Goal: Information Seeking & Learning: Learn about a topic

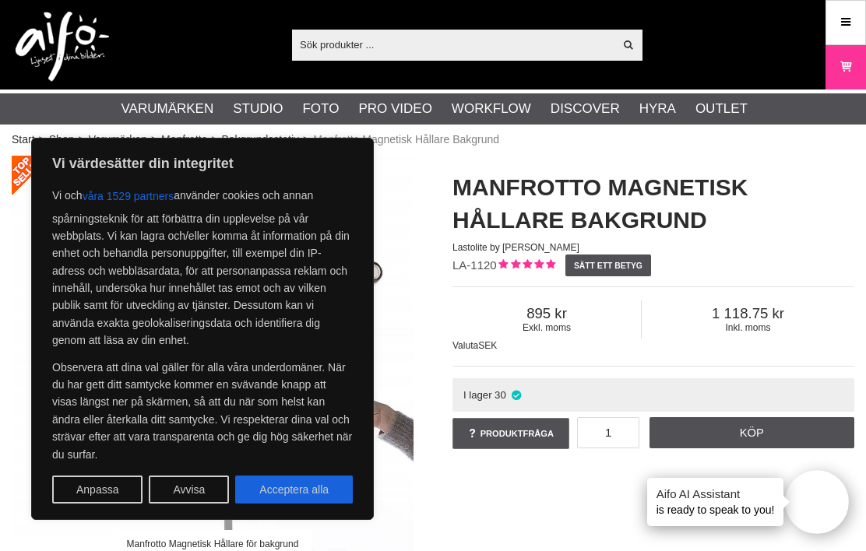
click at [269, 502] on button "Acceptera alla" at bounding box center [294, 490] width 118 height 28
checkbox input "true"
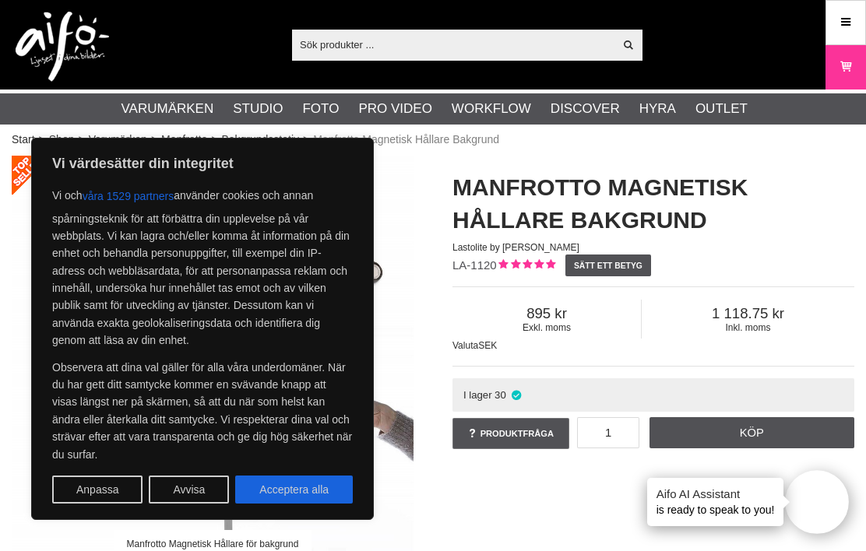
checkbox input "true"
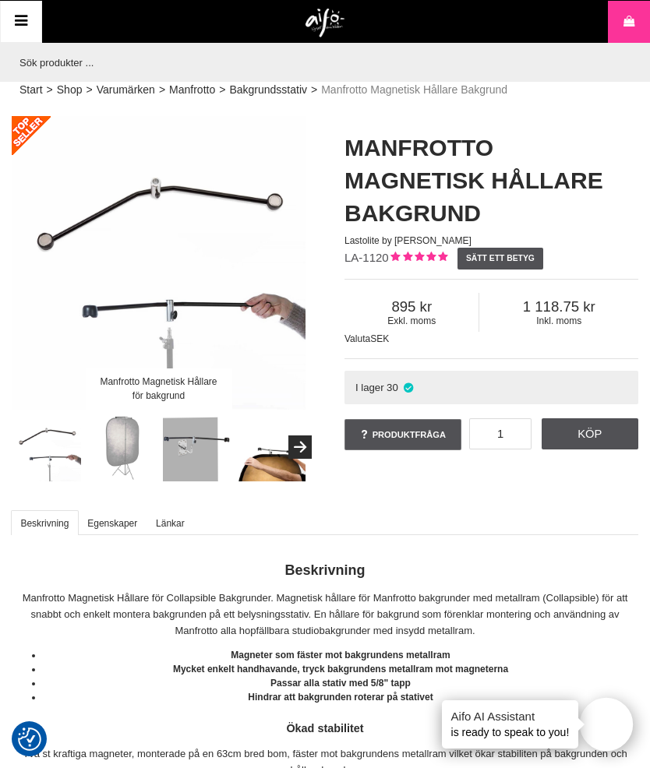
click at [23, 17] on icon at bounding box center [21, 21] width 19 height 23
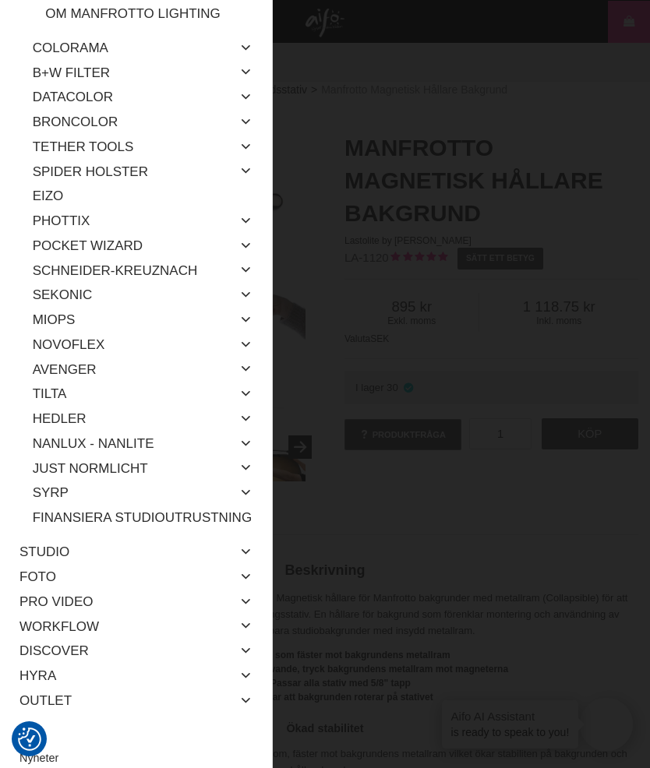
scroll to position [628, 0]
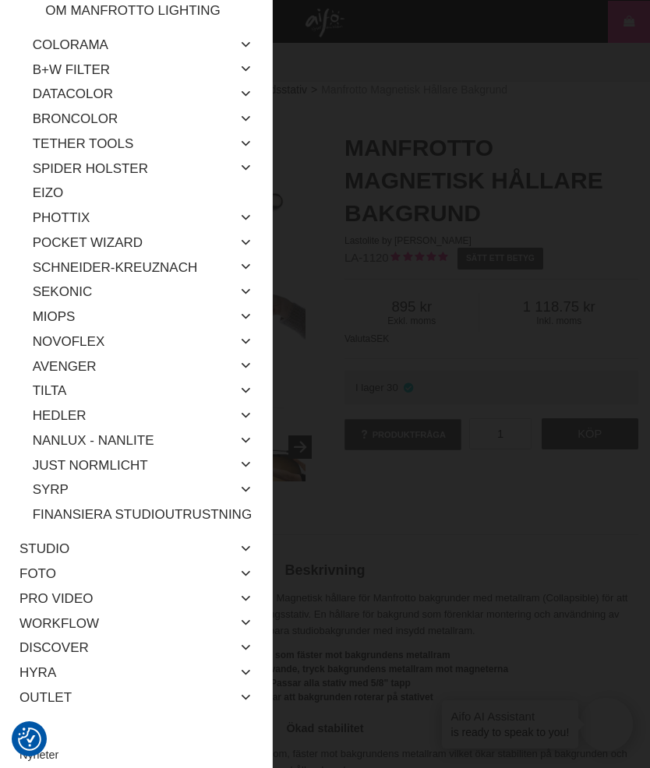
click at [50, 329] on link "Novoflex" at bounding box center [69, 341] width 72 height 25
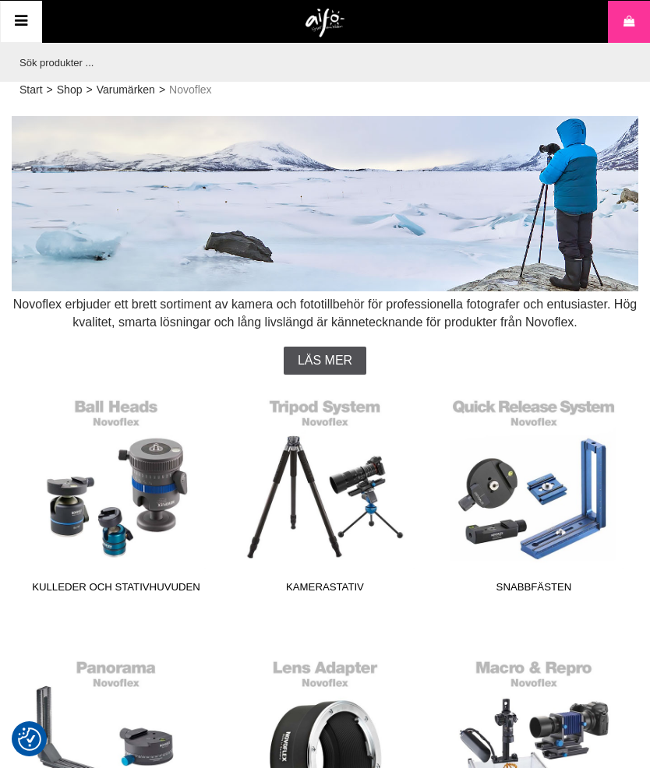
checkbox input "true"
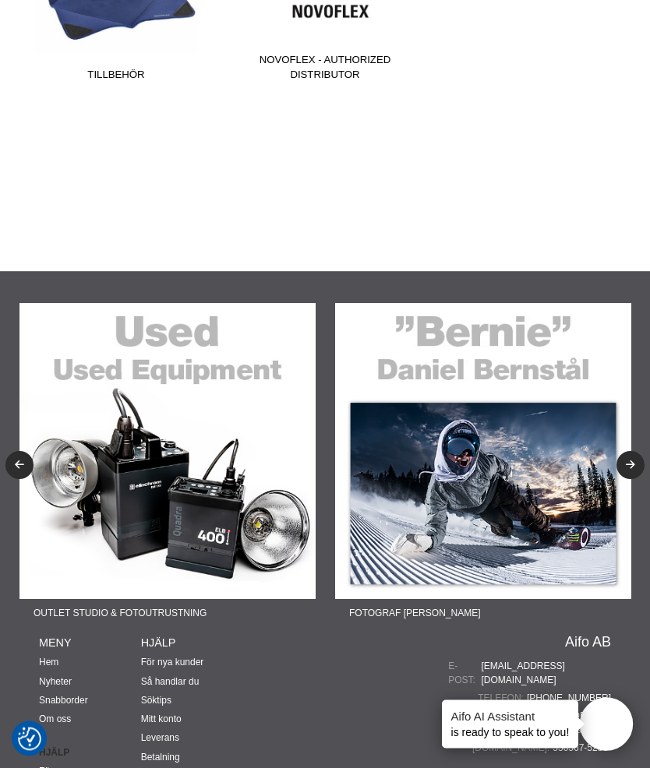
scroll to position [1295, 0]
click at [55, 498] on img at bounding box center [167, 451] width 296 height 296
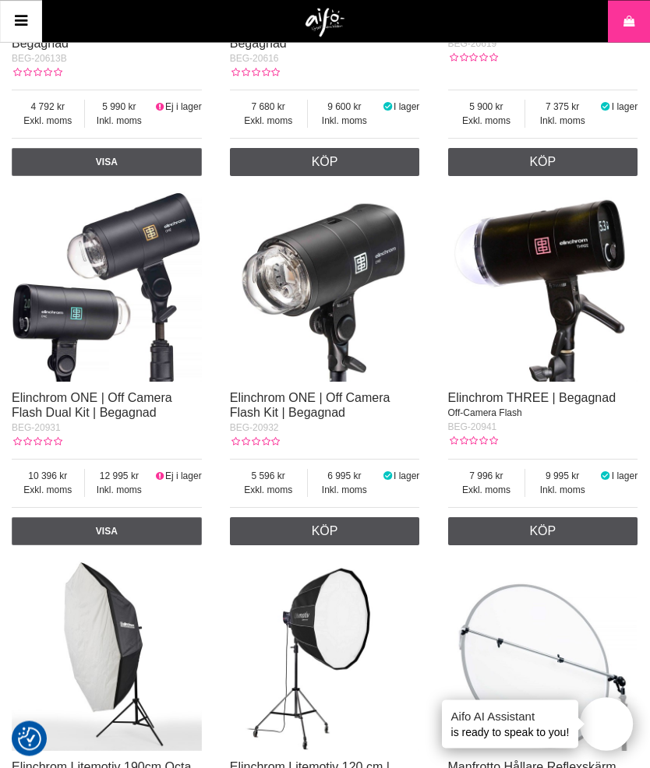
scroll to position [1901, 0]
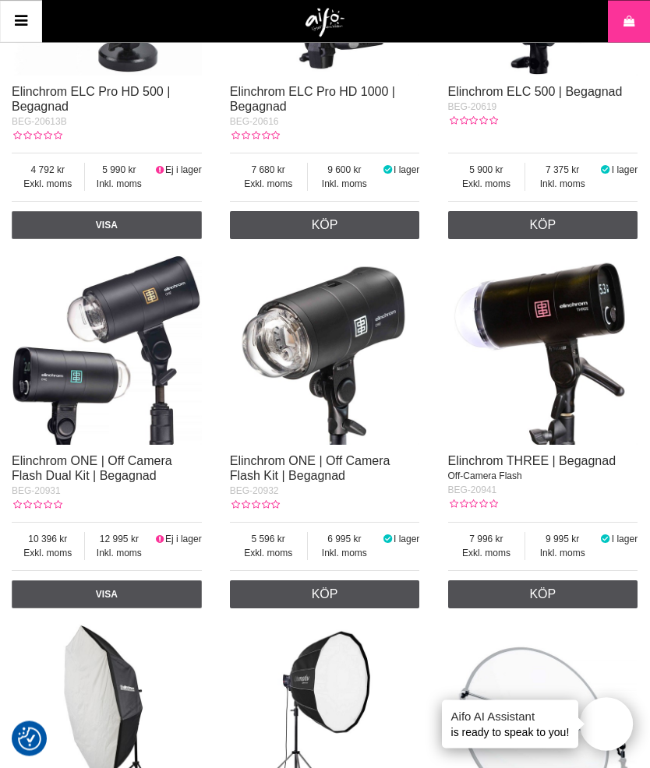
click at [25, 14] on icon at bounding box center [21, 21] width 19 height 23
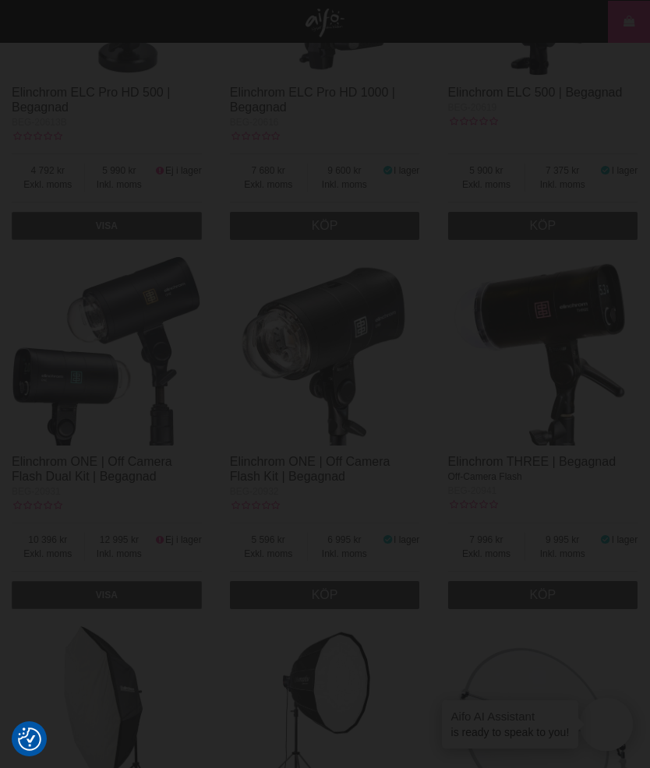
scroll to position [1900, 0]
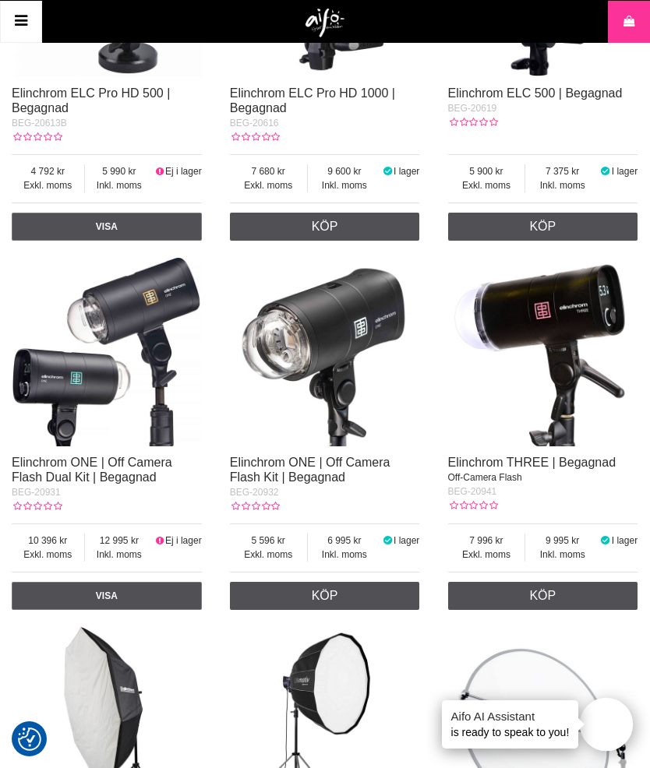
click at [24, 15] on icon at bounding box center [21, 21] width 19 height 23
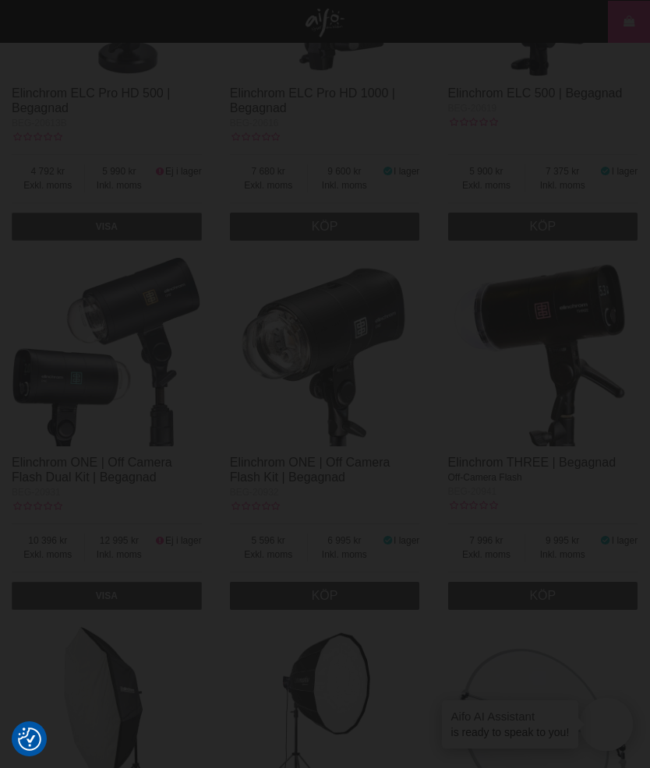
click at [19, 40] on div at bounding box center [325, 384] width 650 height 768
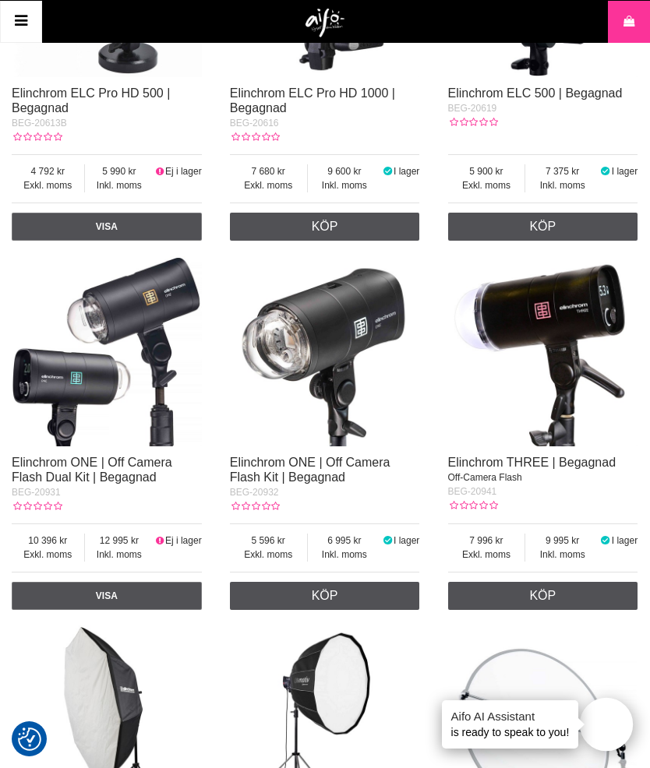
click at [12, 16] on icon at bounding box center [21, 21] width 19 height 23
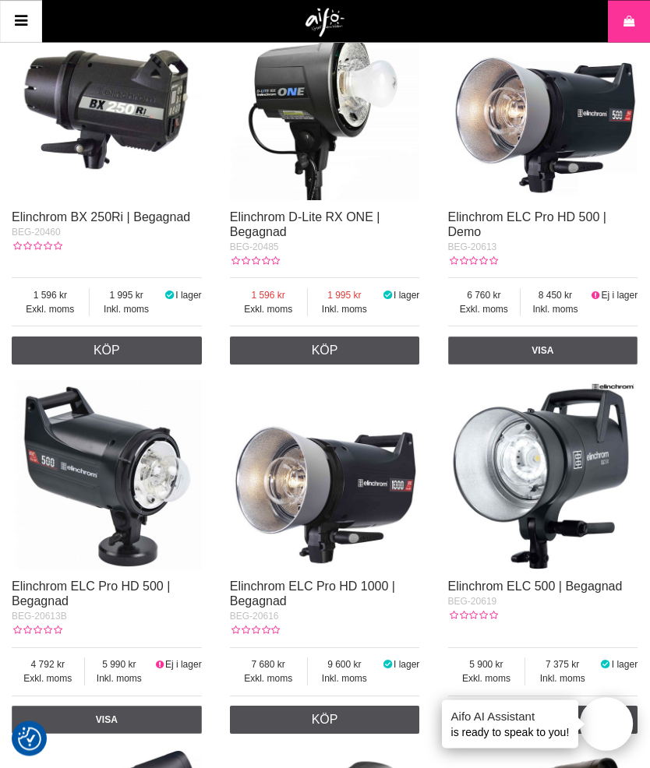
scroll to position [1384, 0]
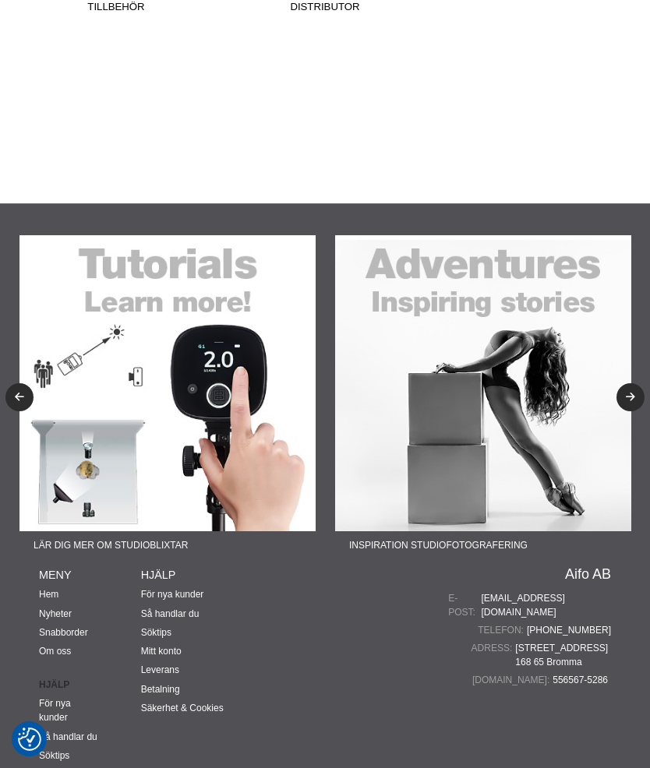
scroll to position [1363, 0]
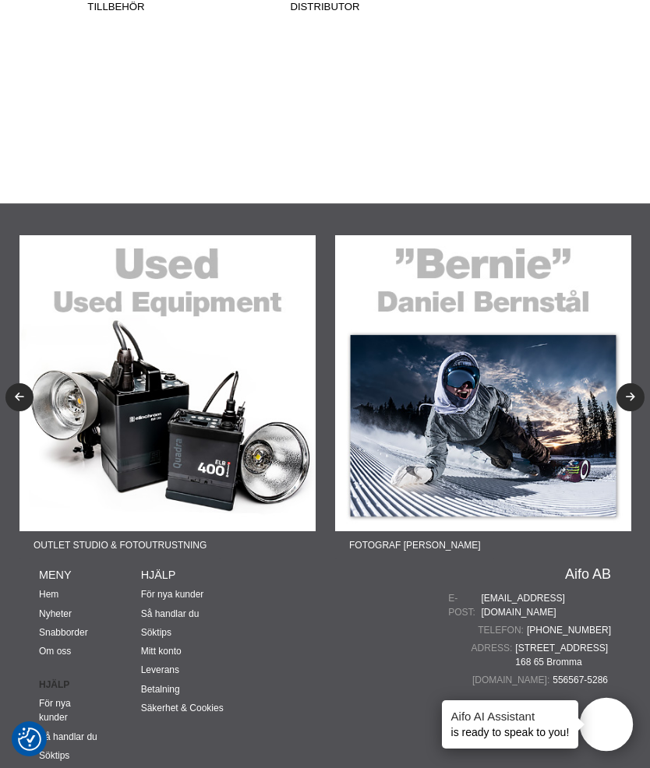
click at [618, 346] on img at bounding box center [483, 383] width 296 height 296
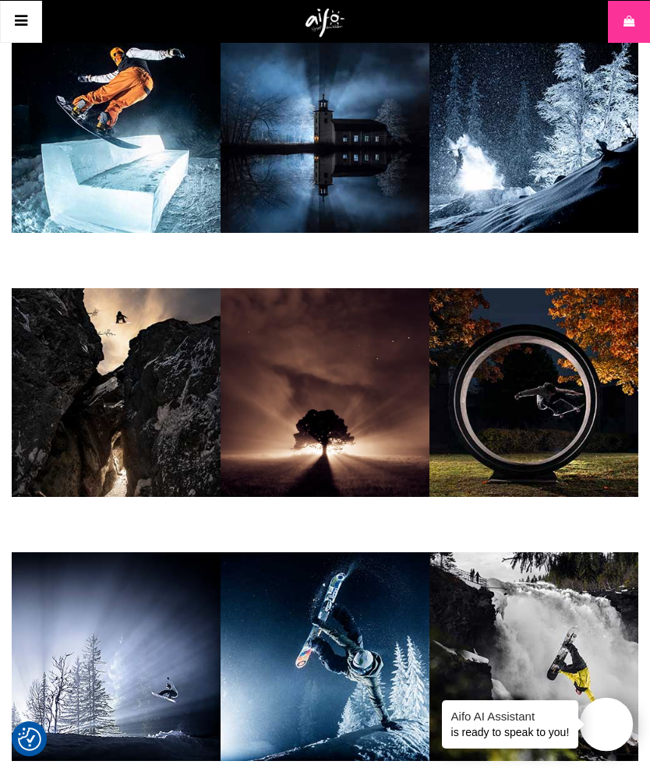
scroll to position [1011, 0]
click at [566, 135] on img at bounding box center [533, 129] width 209 height 209
click at [88, 104] on img at bounding box center [116, 128] width 209 height 209
click at [299, 130] on img at bounding box center [324, 128] width 209 height 209
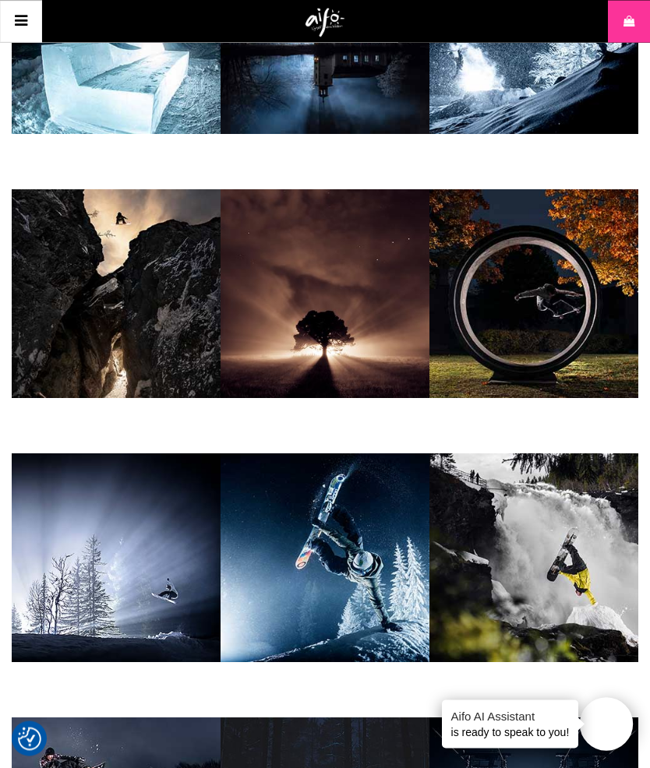
scroll to position [1125, 0]
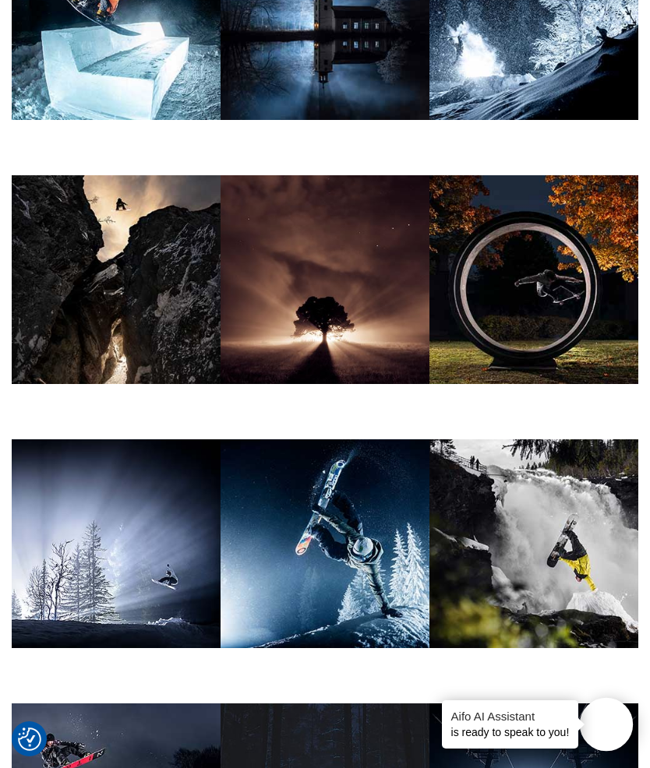
click at [108, 245] on img at bounding box center [116, 279] width 209 height 209
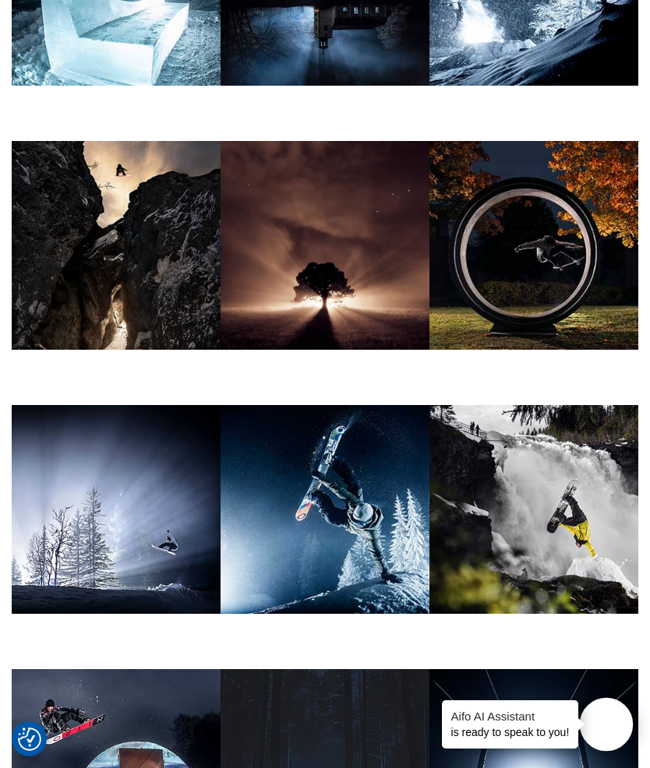
click at [261, 236] on img at bounding box center [324, 245] width 209 height 209
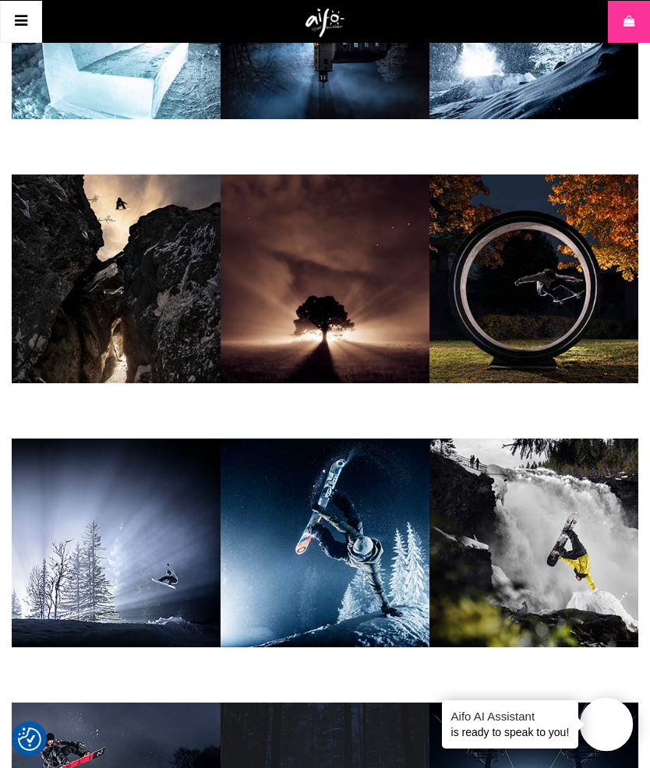
click at [542, 546] on img at bounding box center [533, 542] width 209 height 209
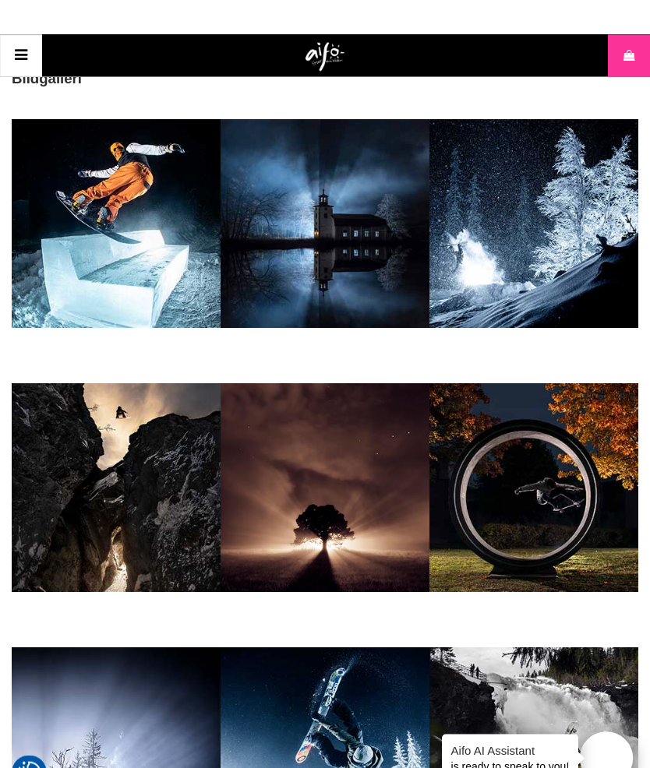
scroll to position [916, 0]
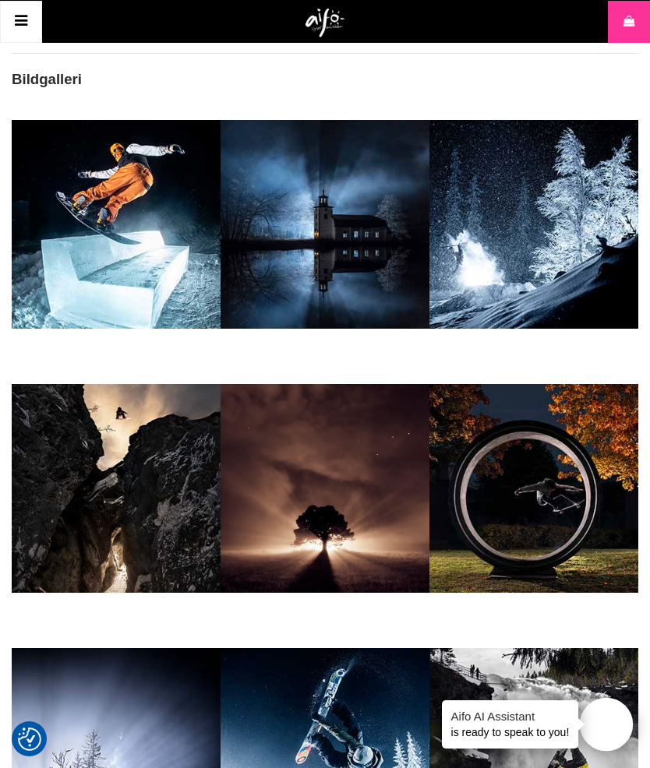
click at [555, 470] on img at bounding box center [533, 488] width 209 height 209
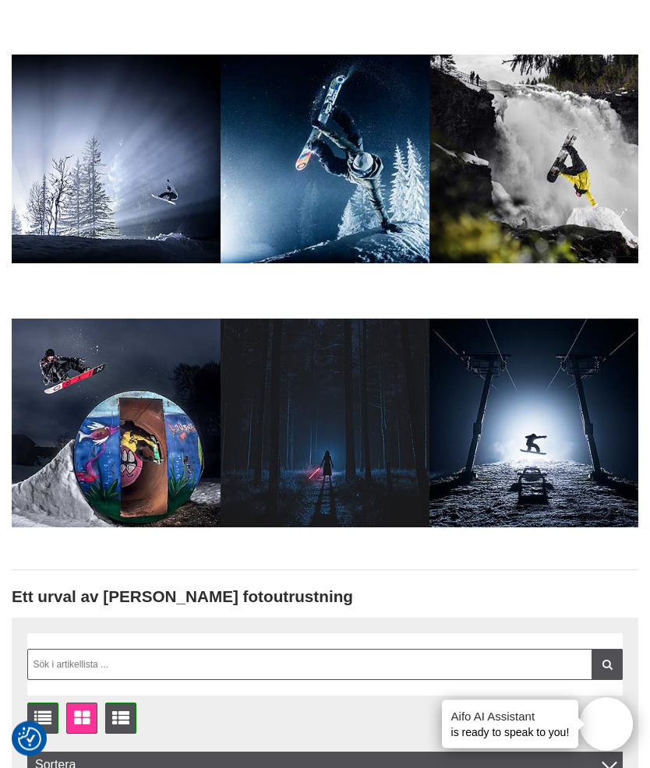
scroll to position [1509, 0]
click at [313, 167] on img at bounding box center [324, 159] width 209 height 209
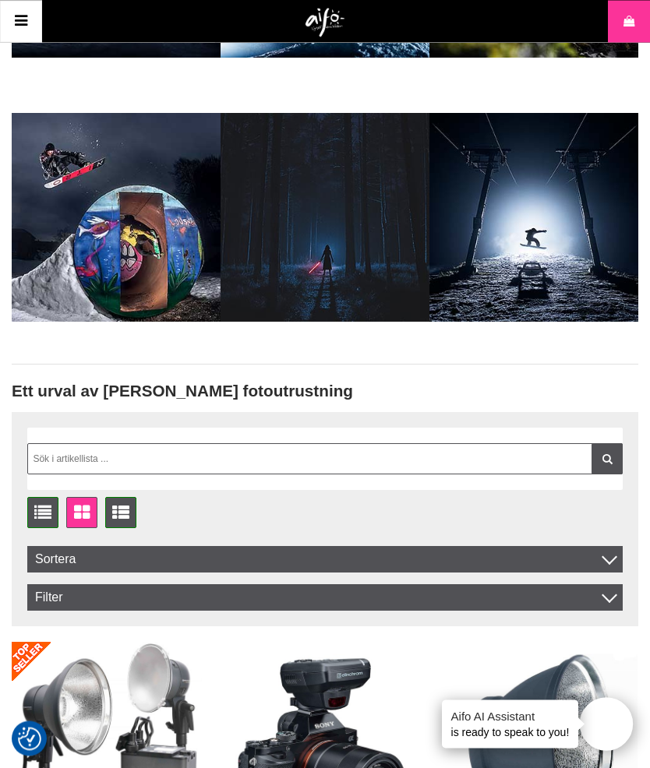
scroll to position [1715, 0]
click at [557, 389] on h2 "Ett urval av Daniel Bernståls fotoutrustning" at bounding box center [325, 391] width 626 height 23
click at [569, 388] on h2 "Ett urval av Daniel Bernståls fotoutrustning" at bounding box center [325, 391] width 626 height 23
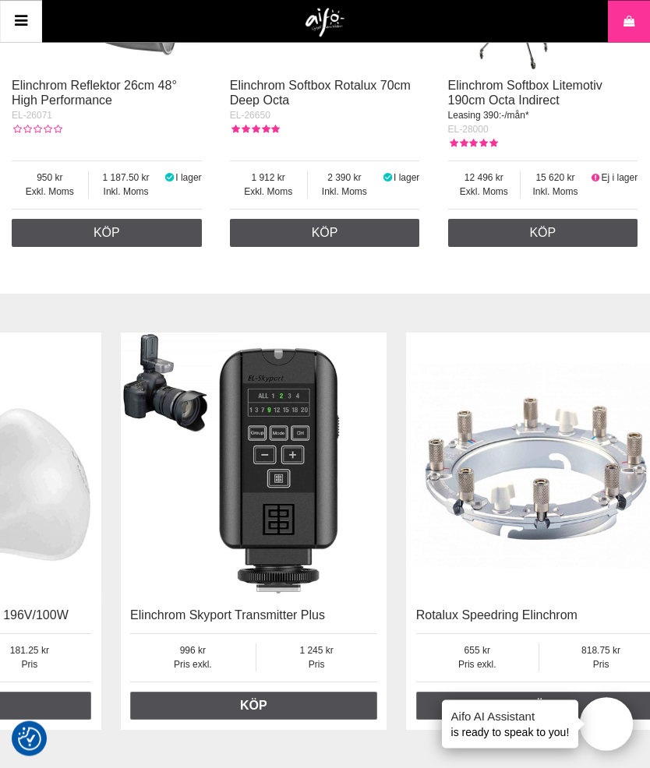
scroll to position [2832, 0]
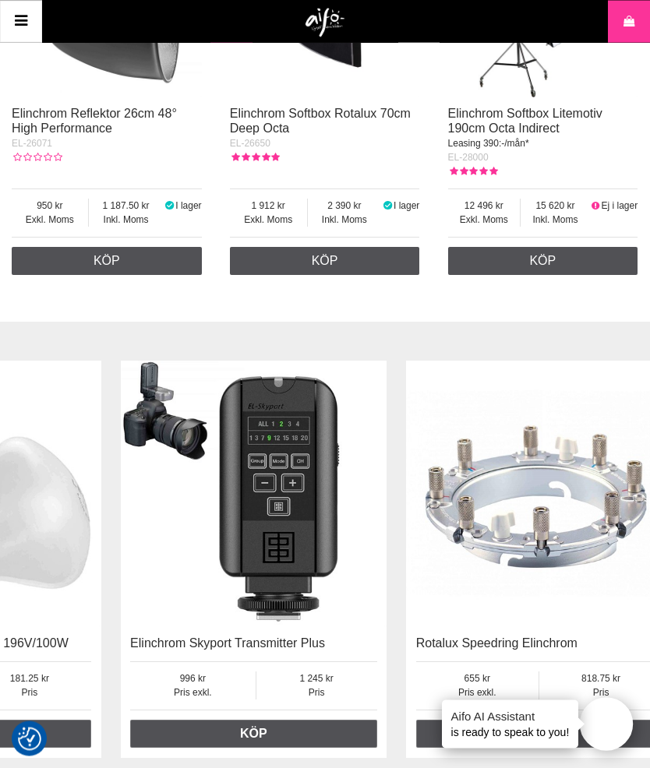
click at [545, 381] on img at bounding box center [539, 494] width 266 height 266
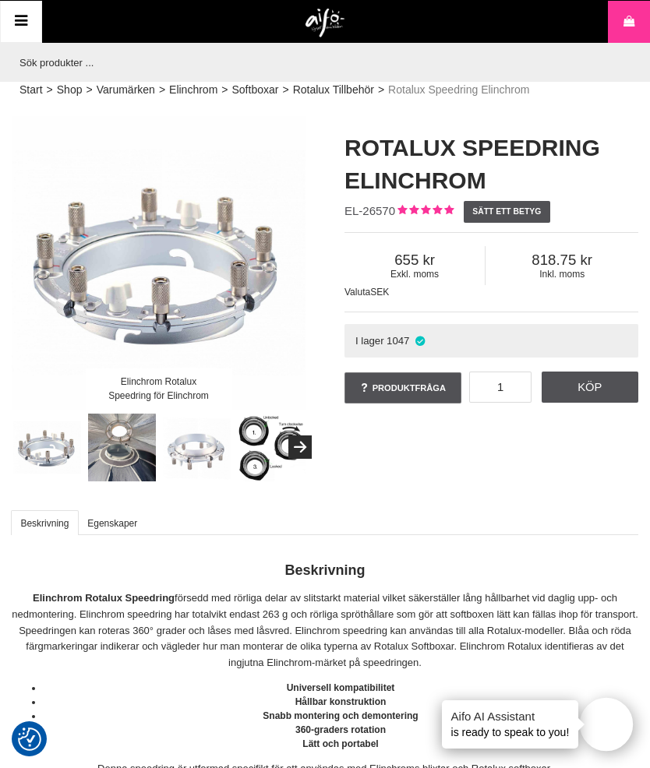
click at [23, 31] on icon at bounding box center [21, 21] width 19 height 23
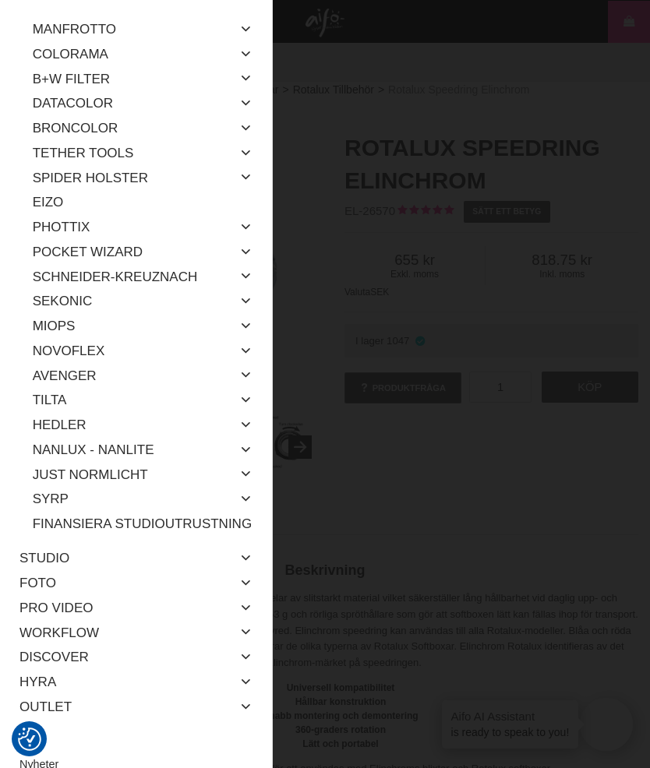
scroll to position [764, 0]
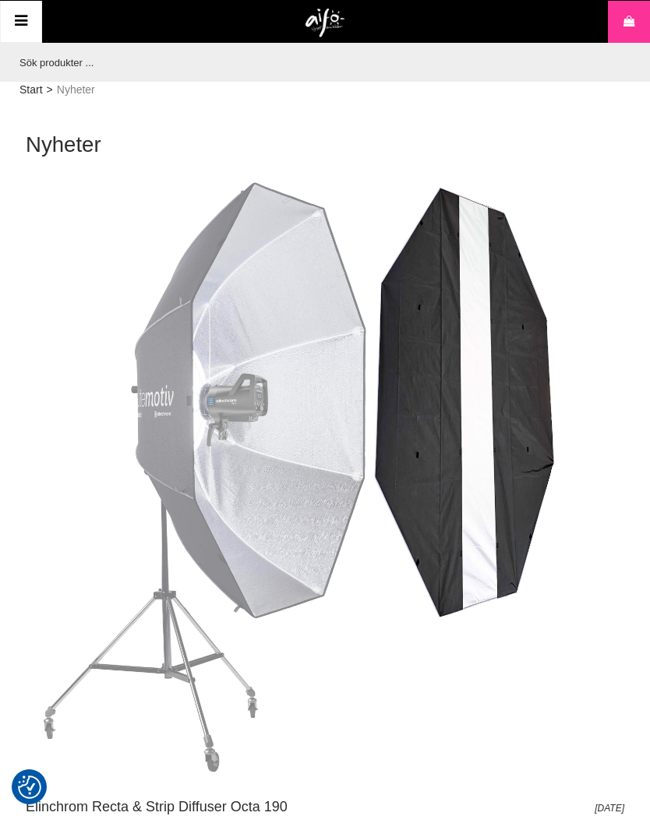
checkbox input "true"
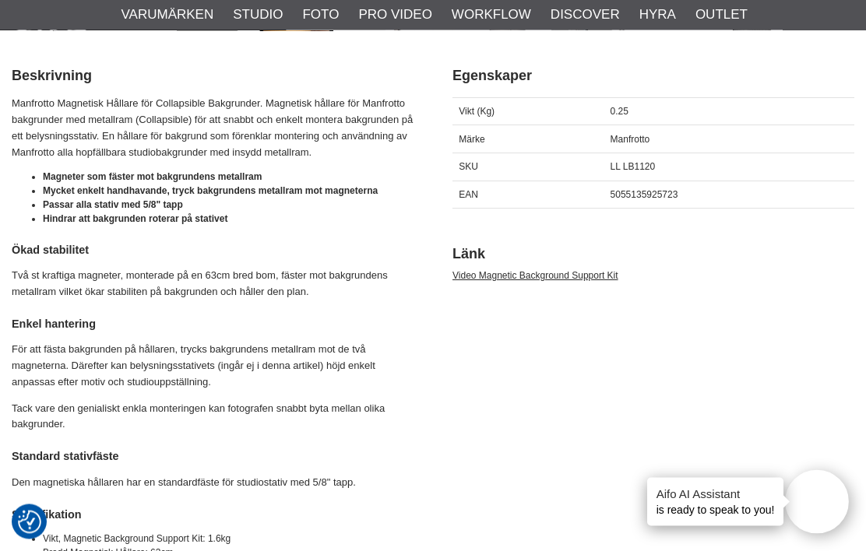
scroll to position [607, 0]
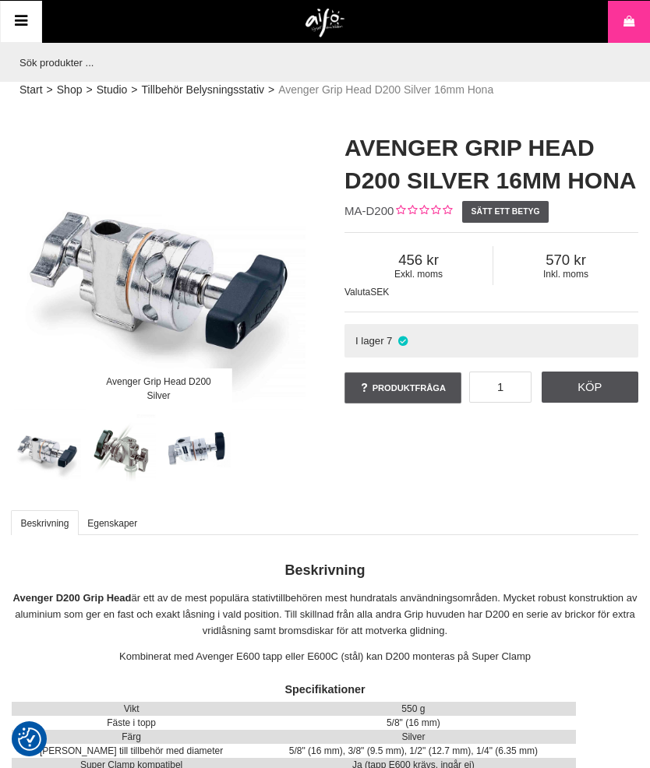
checkbox input "true"
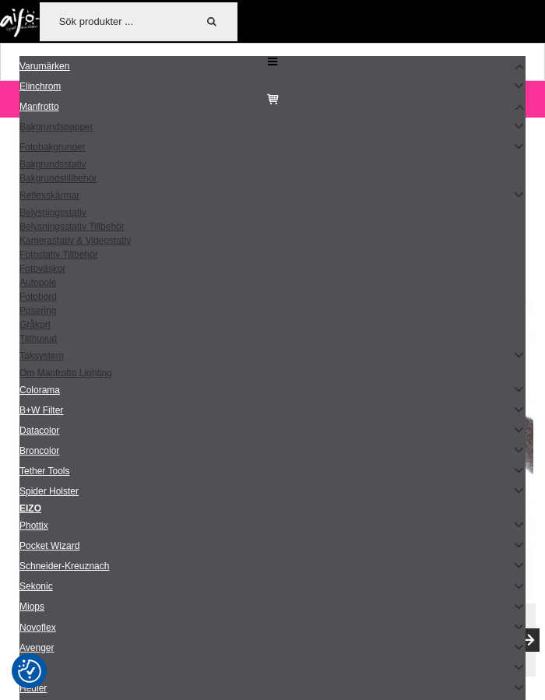
checkbox input "true"
